Goal: Task Accomplishment & Management: Complete application form

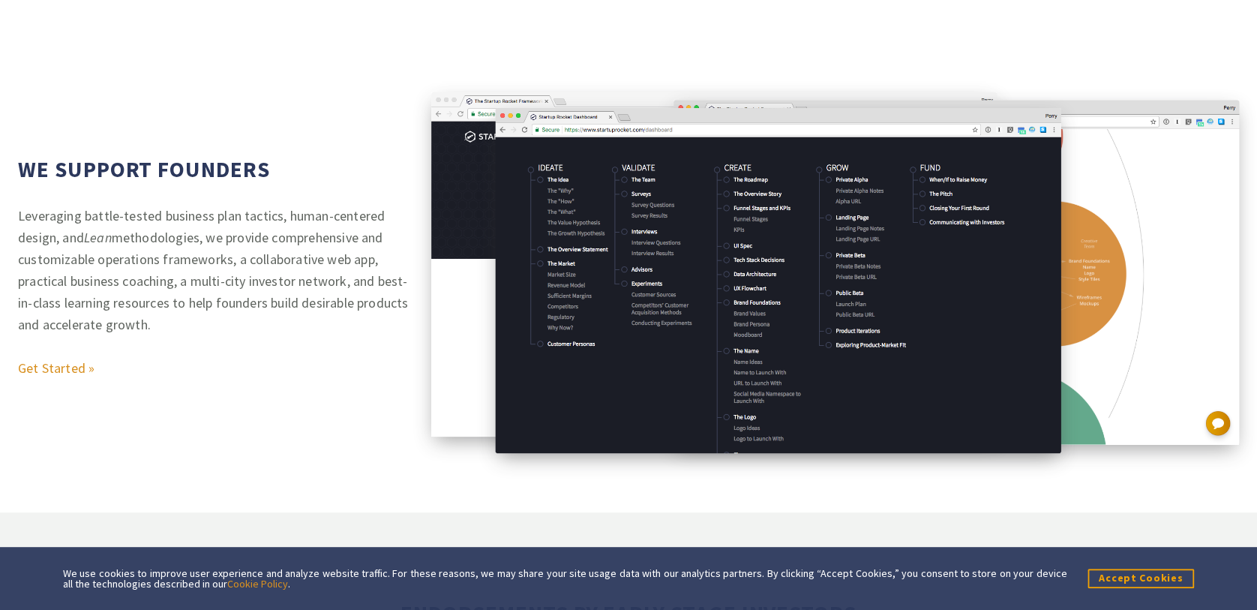
scroll to position [600, 0]
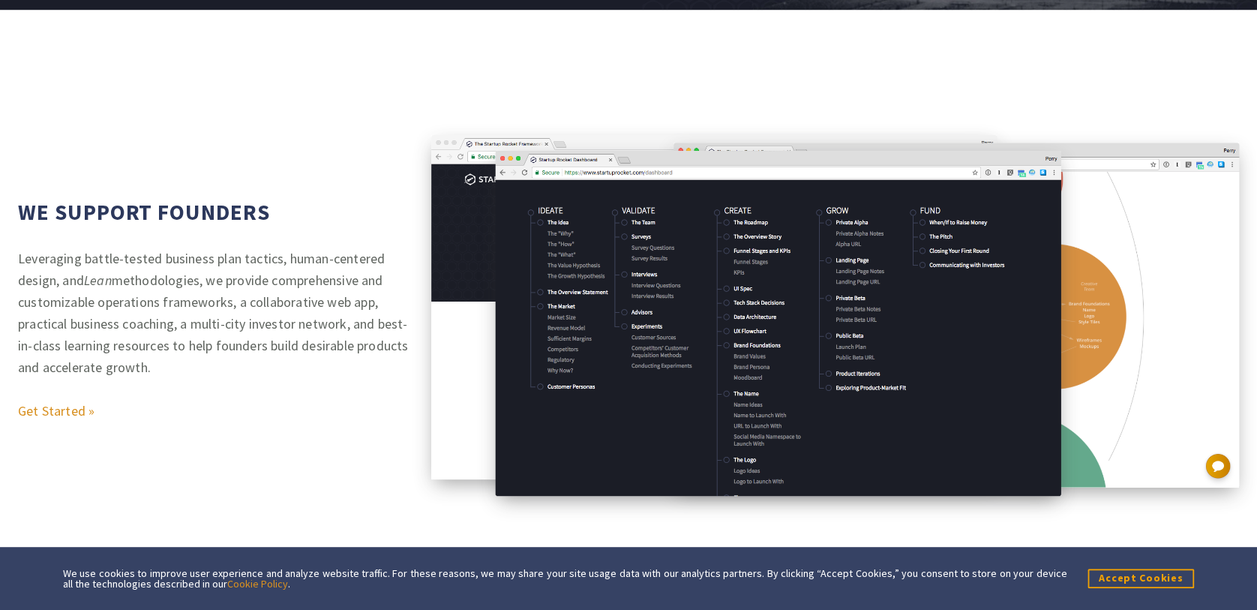
click at [248, 320] on p "Leveraging battle-tested business plan tactics, human-centered design, and Lean…" at bounding box center [215, 335] width 395 height 174
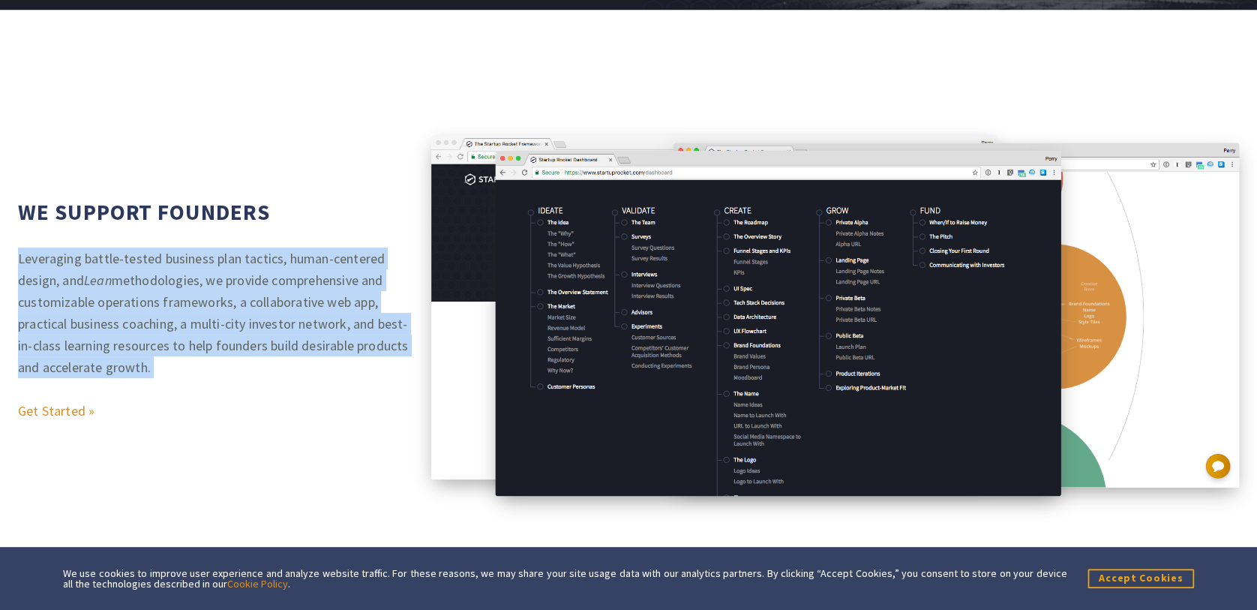
click at [248, 320] on p "Leveraging battle-tested business plan tactics, human-centered design, and Lean…" at bounding box center [215, 335] width 395 height 174
drag, startPoint x: 248, startPoint y: 320, endPoint x: 192, endPoint y: 320, distance: 56.3
click at [192, 320] on p "Leveraging battle-tested business plan tactics, human-centered design, and Lean…" at bounding box center [215, 335] width 395 height 174
click at [193, 320] on p "Leveraging battle-tested business plan tactics, human-centered design, and Lean…" at bounding box center [215, 335] width 395 height 174
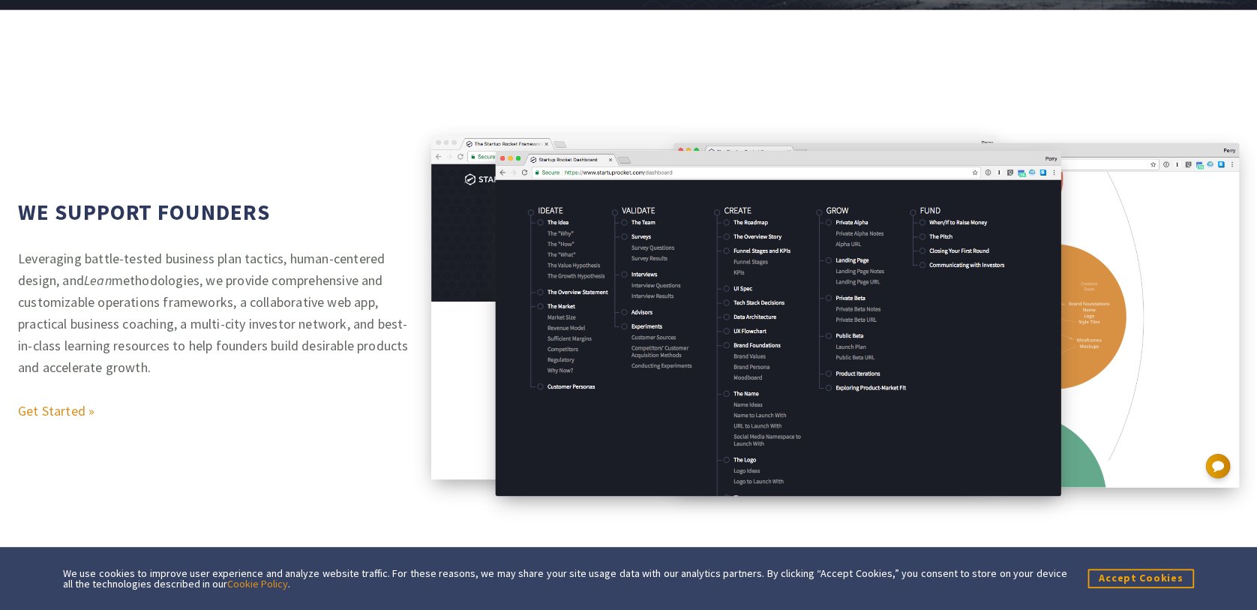
scroll to position [0, 0]
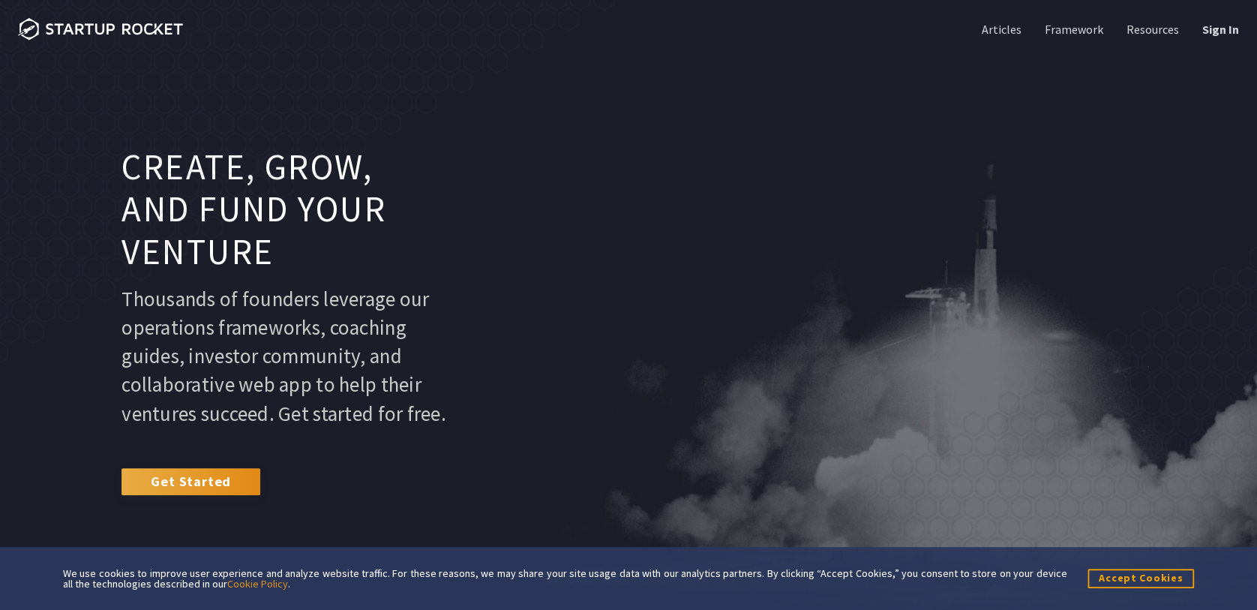
click at [222, 493] on link "Get Started" at bounding box center [191, 481] width 139 height 27
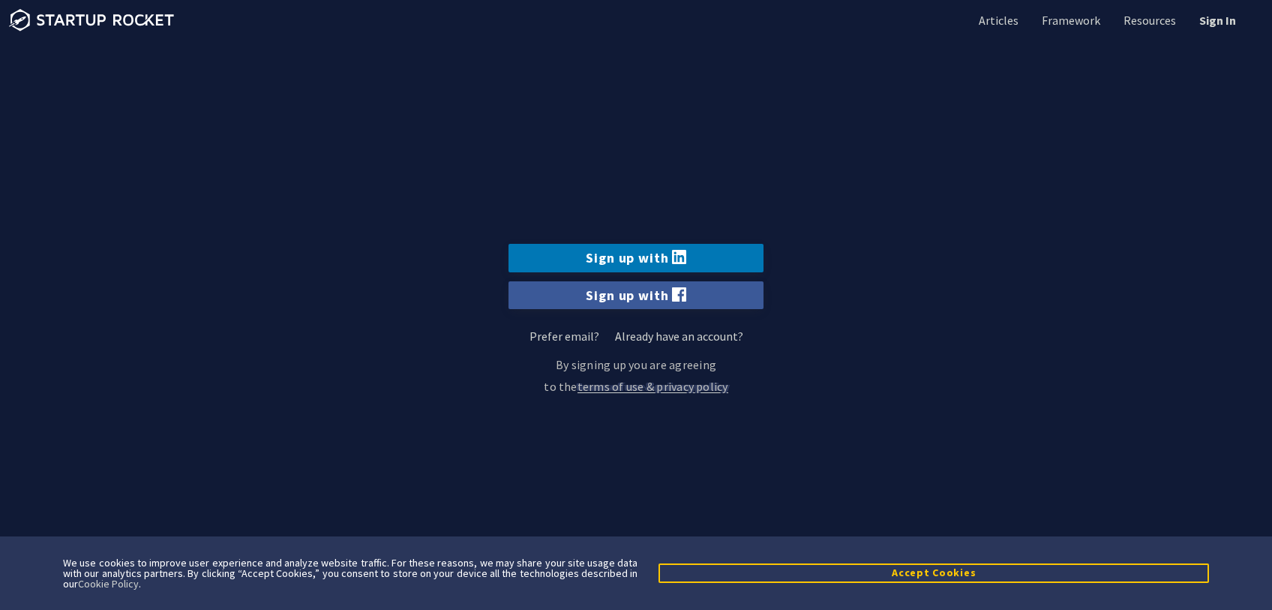
click at [806, 575] on button "Accept Cookies" at bounding box center [934, 572] width 551 height 19
